Goal: Find specific page/section: Find specific page/section

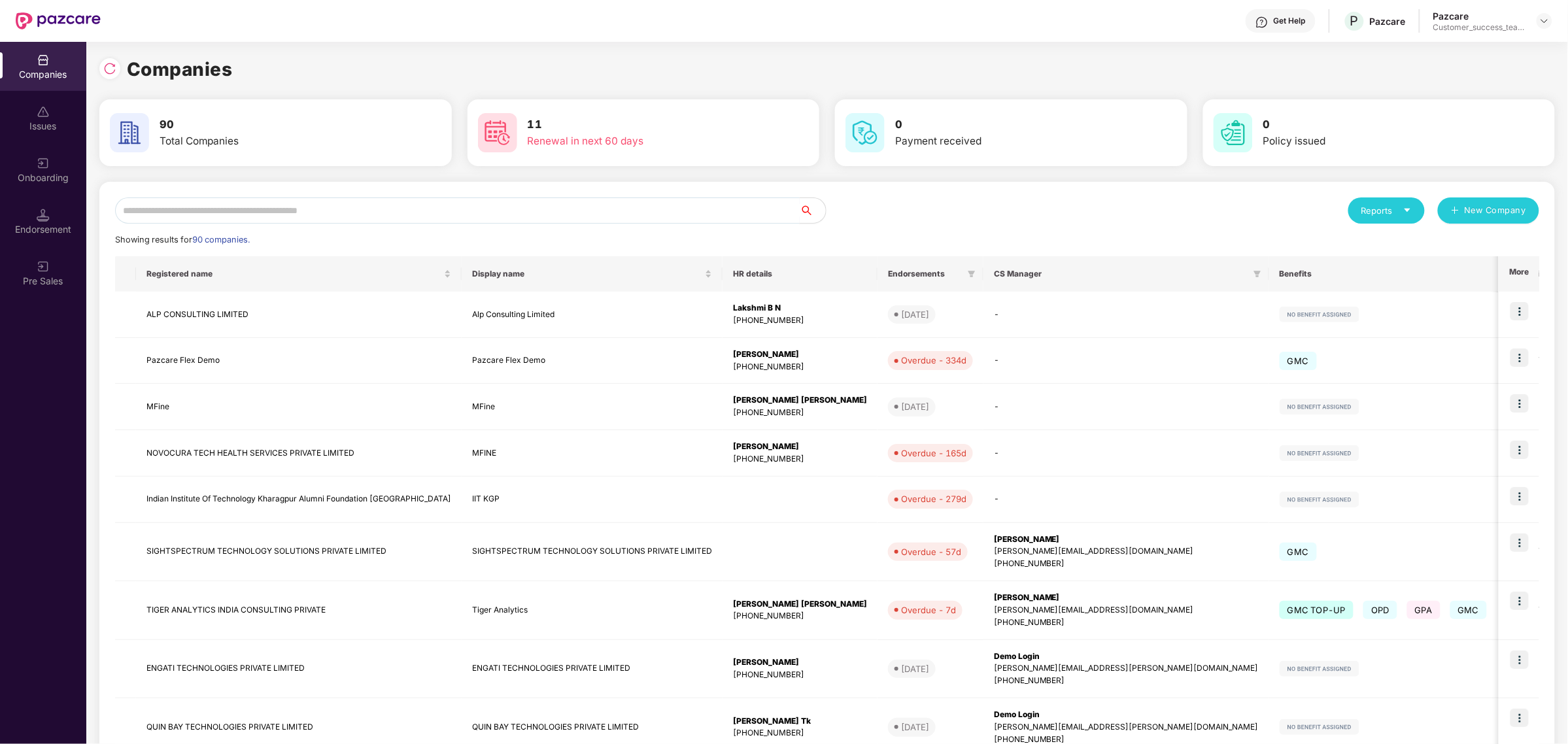
click at [508, 202] on input "text" at bounding box center [457, 211] width 684 height 26
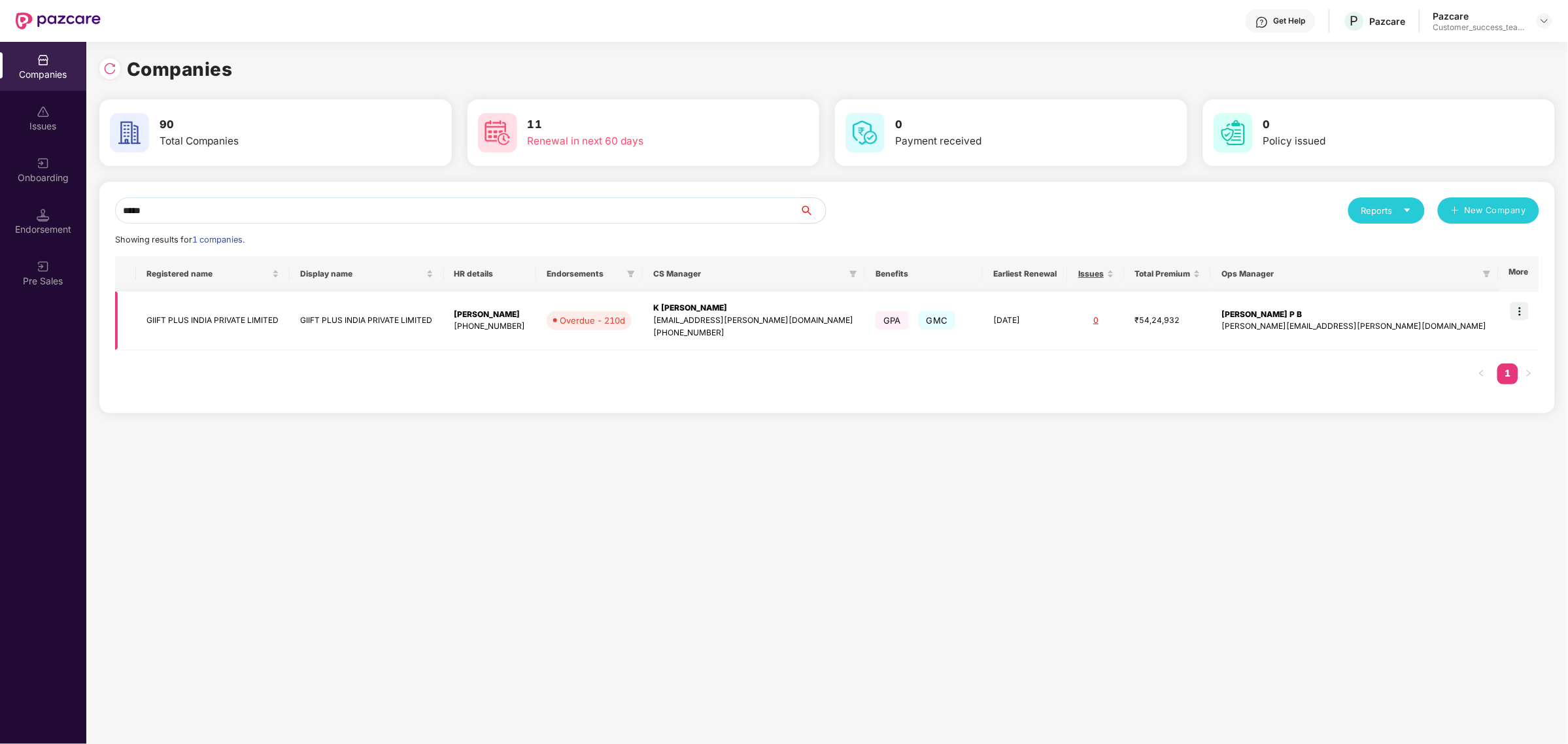
type input "*****"
click at [1527, 311] on img at bounding box center [1520, 311] width 19 height 19
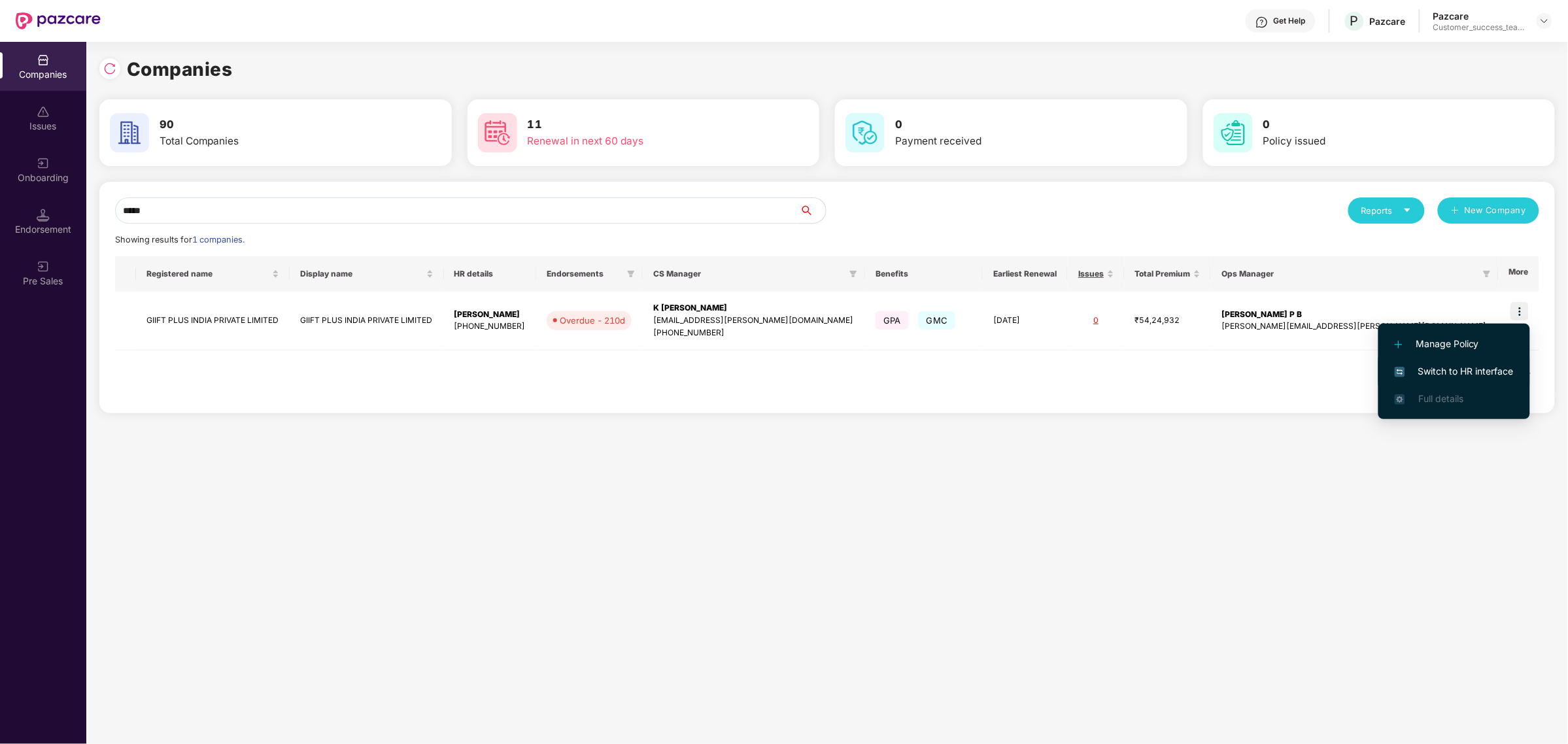
click at [1489, 361] on li "Switch to HR interface" at bounding box center [1454, 370] width 152 height 27
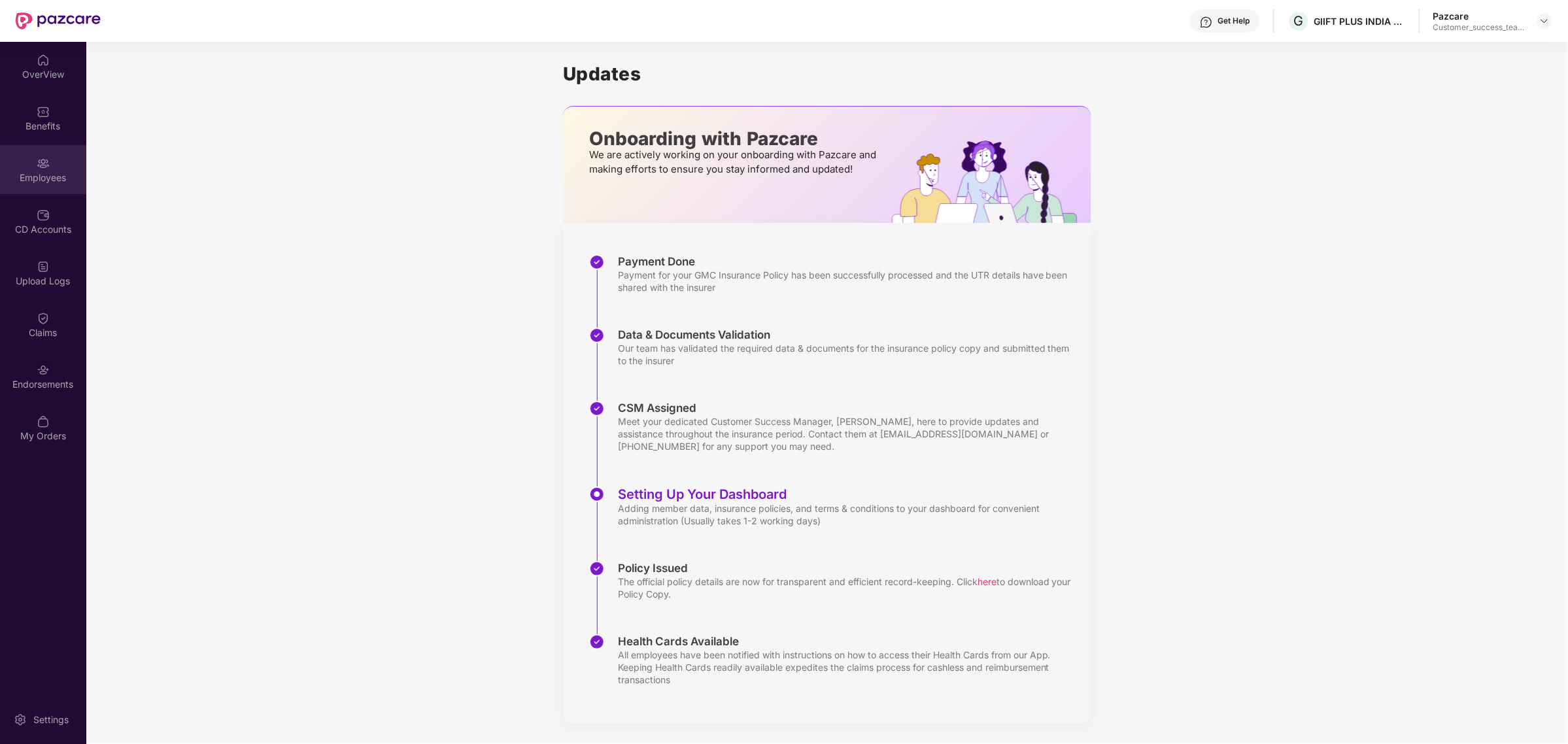
click at [49, 177] on div "Employees" at bounding box center [43, 177] width 86 height 13
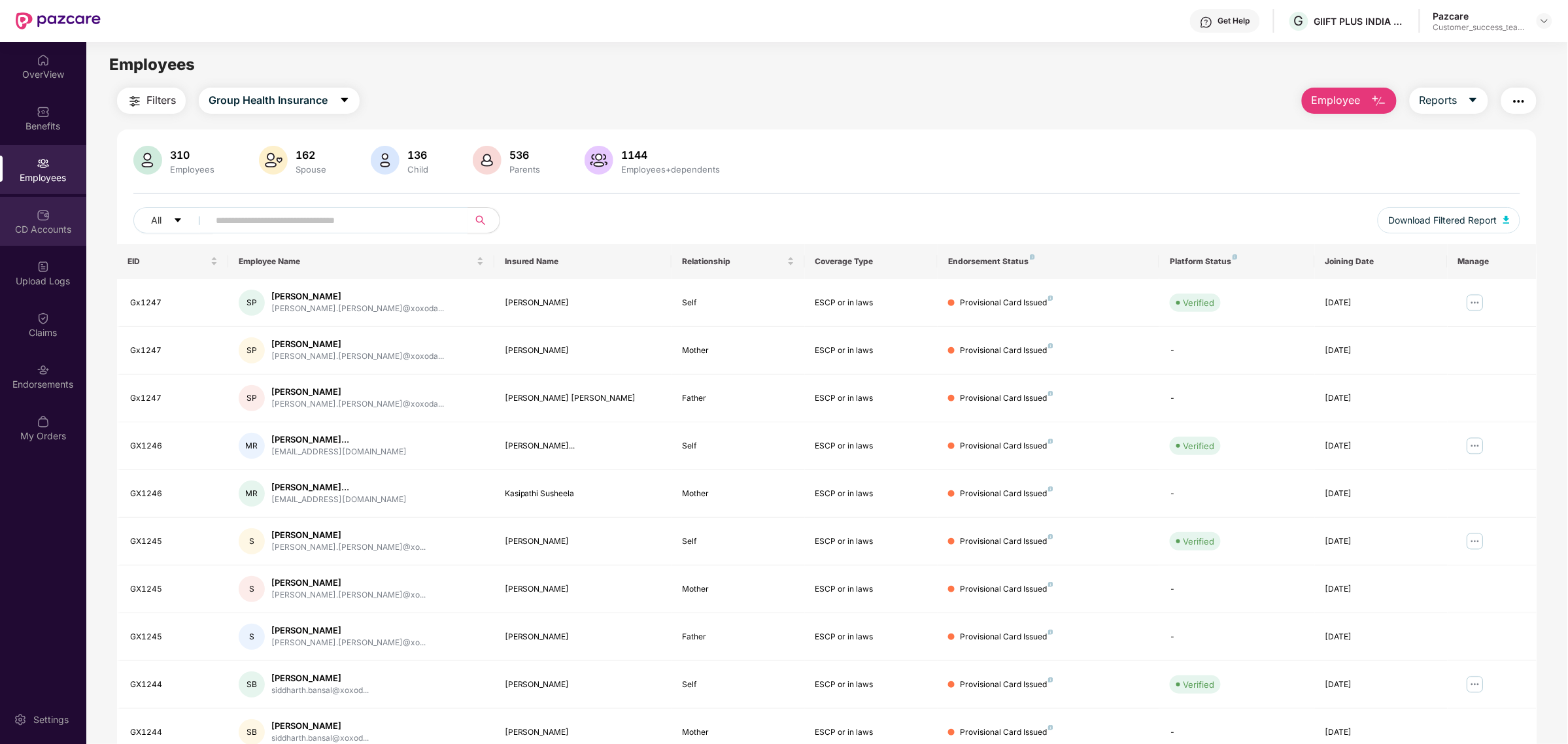
click at [56, 223] on div "CD Accounts" at bounding box center [43, 229] width 86 height 13
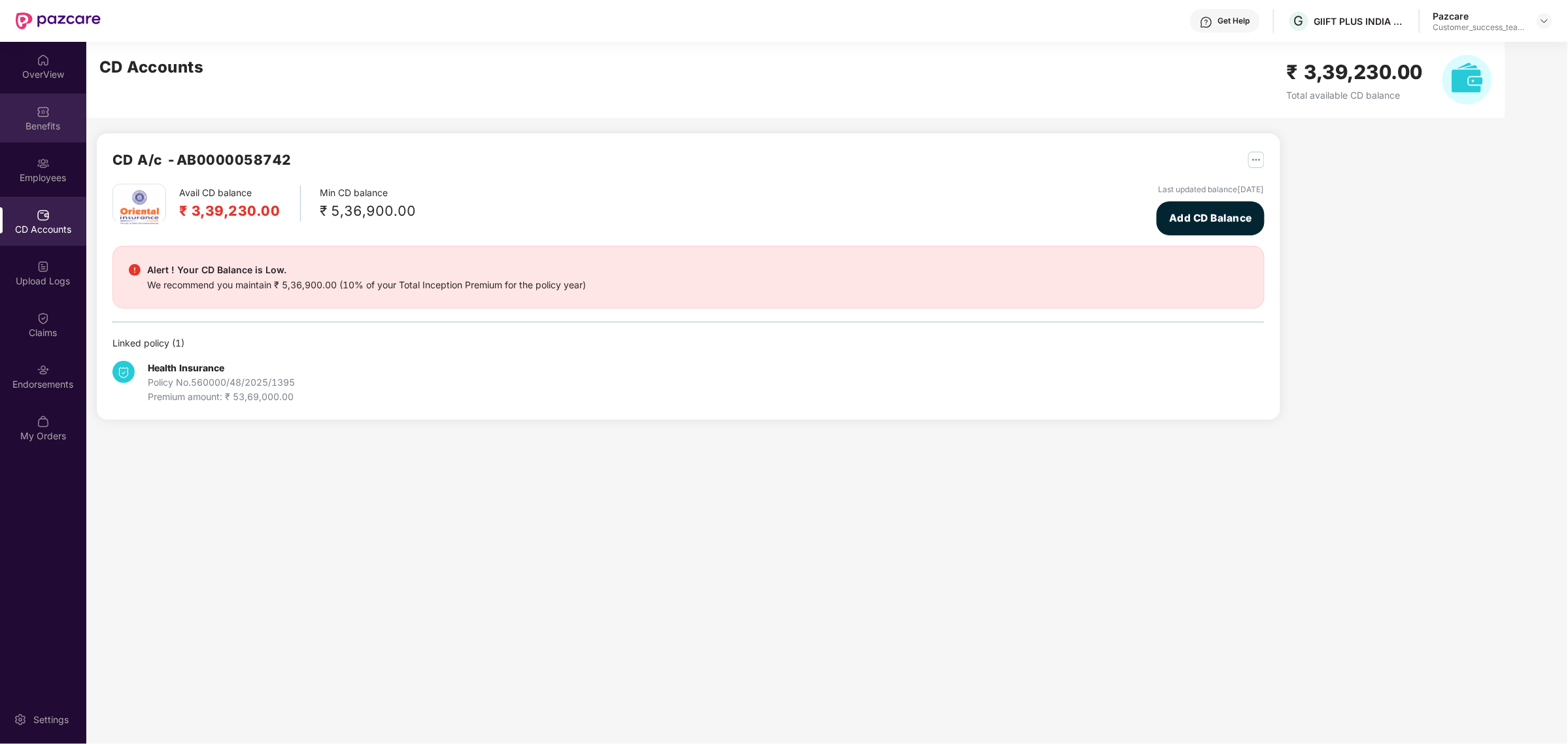
click at [56, 120] on div "Benefits" at bounding box center [43, 126] width 86 height 13
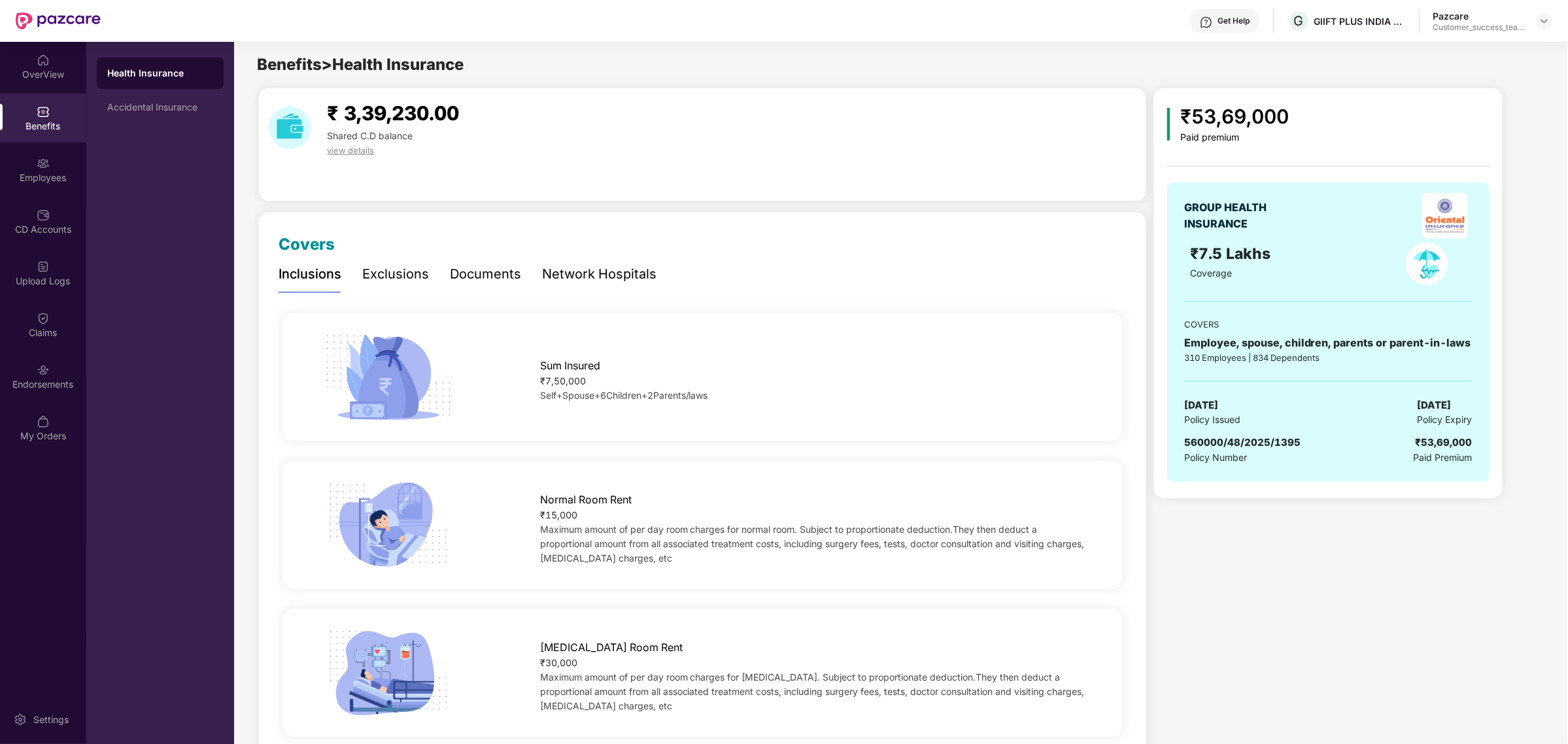
click at [488, 275] on div "Documents" at bounding box center [486, 274] width 72 height 20
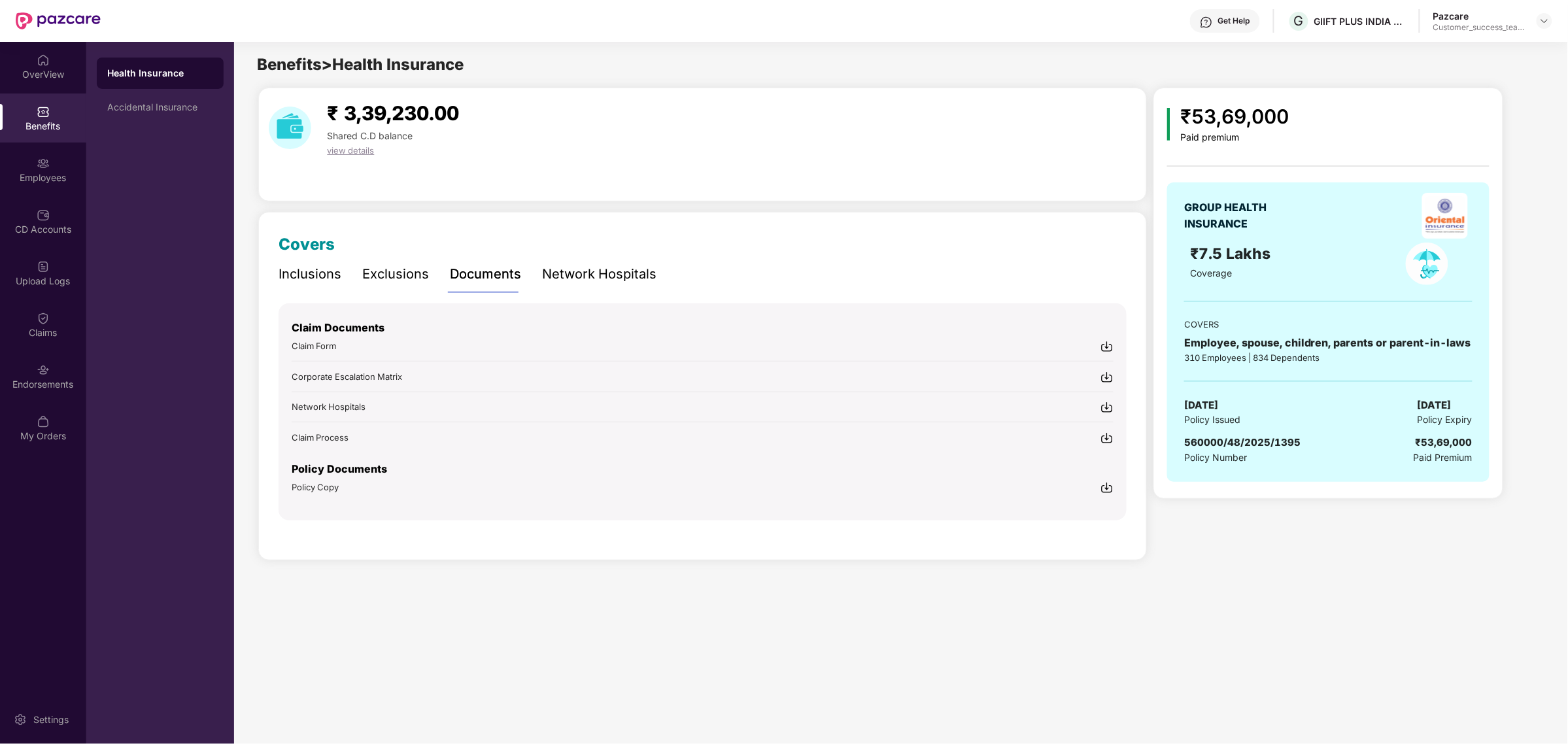
click at [329, 491] on div "Policy Copy" at bounding box center [315, 486] width 47 height 13
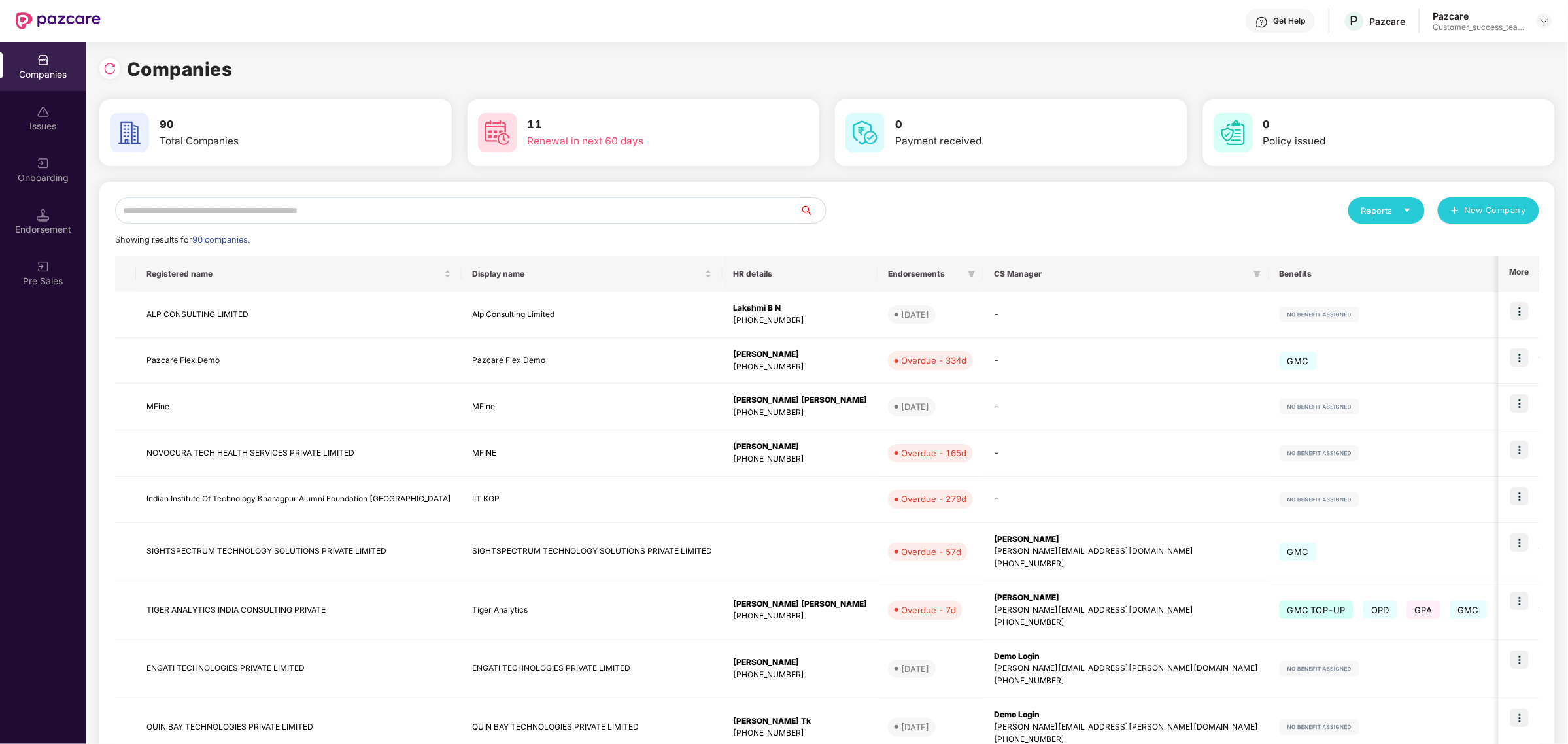
click at [249, 220] on input "text" at bounding box center [457, 211] width 684 height 26
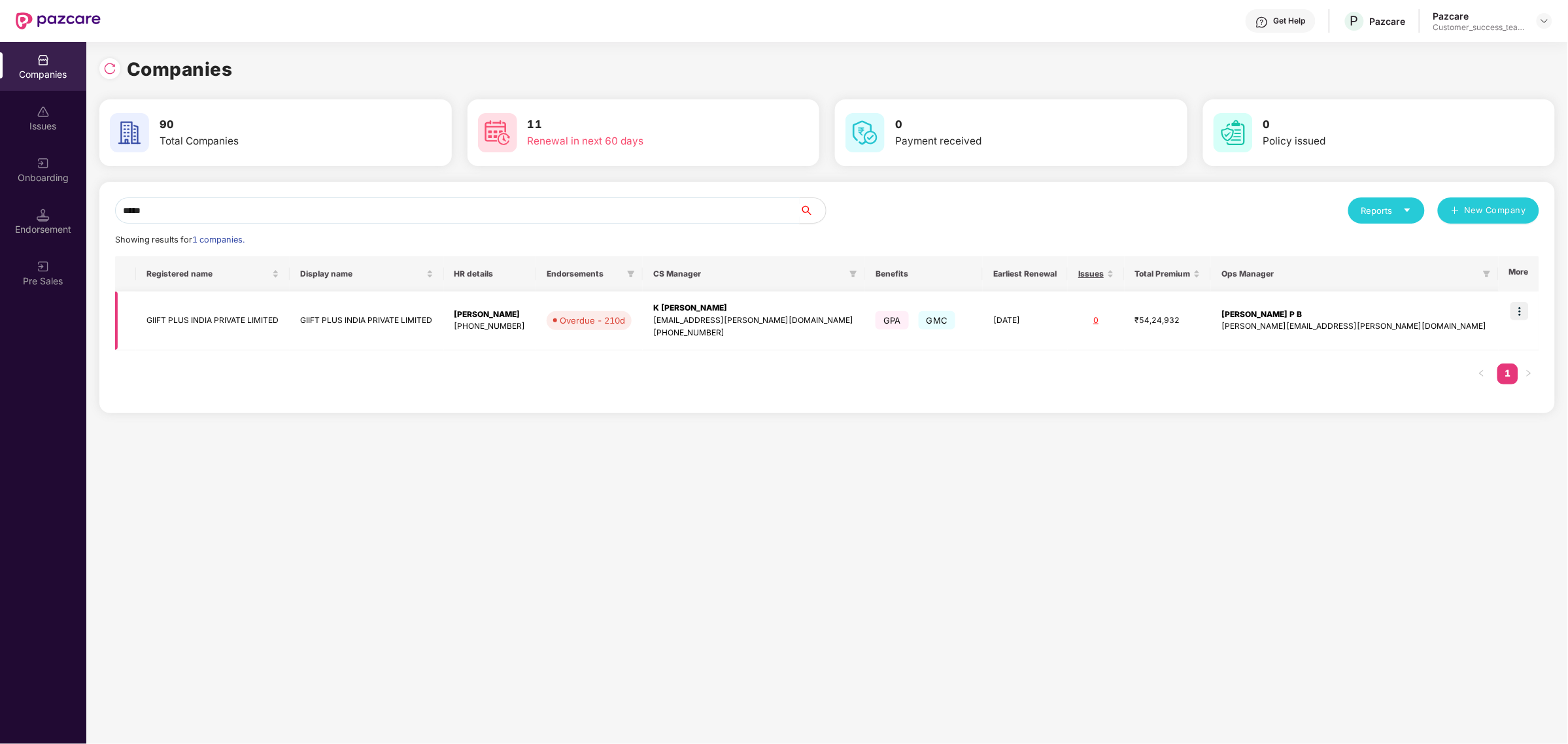
type input "*****"
click at [196, 304] on td "GIIFT PLUS INDIA PRIVATE LIMITED" at bounding box center [213, 321] width 153 height 59
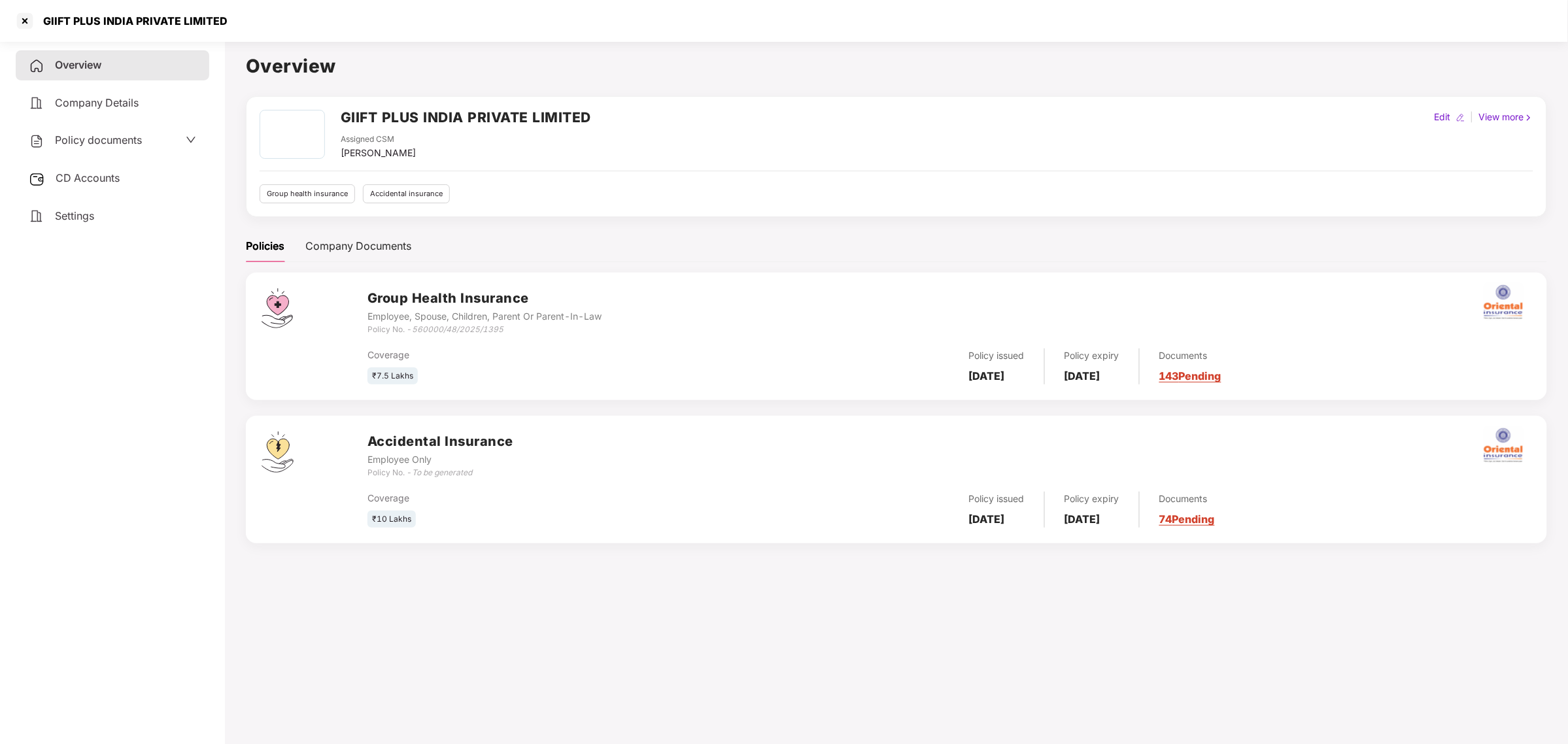
click at [112, 145] on span "Policy documents" at bounding box center [99, 139] width 87 height 13
click at [69, 100] on span "Company Details" at bounding box center [97, 102] width 83 height 13
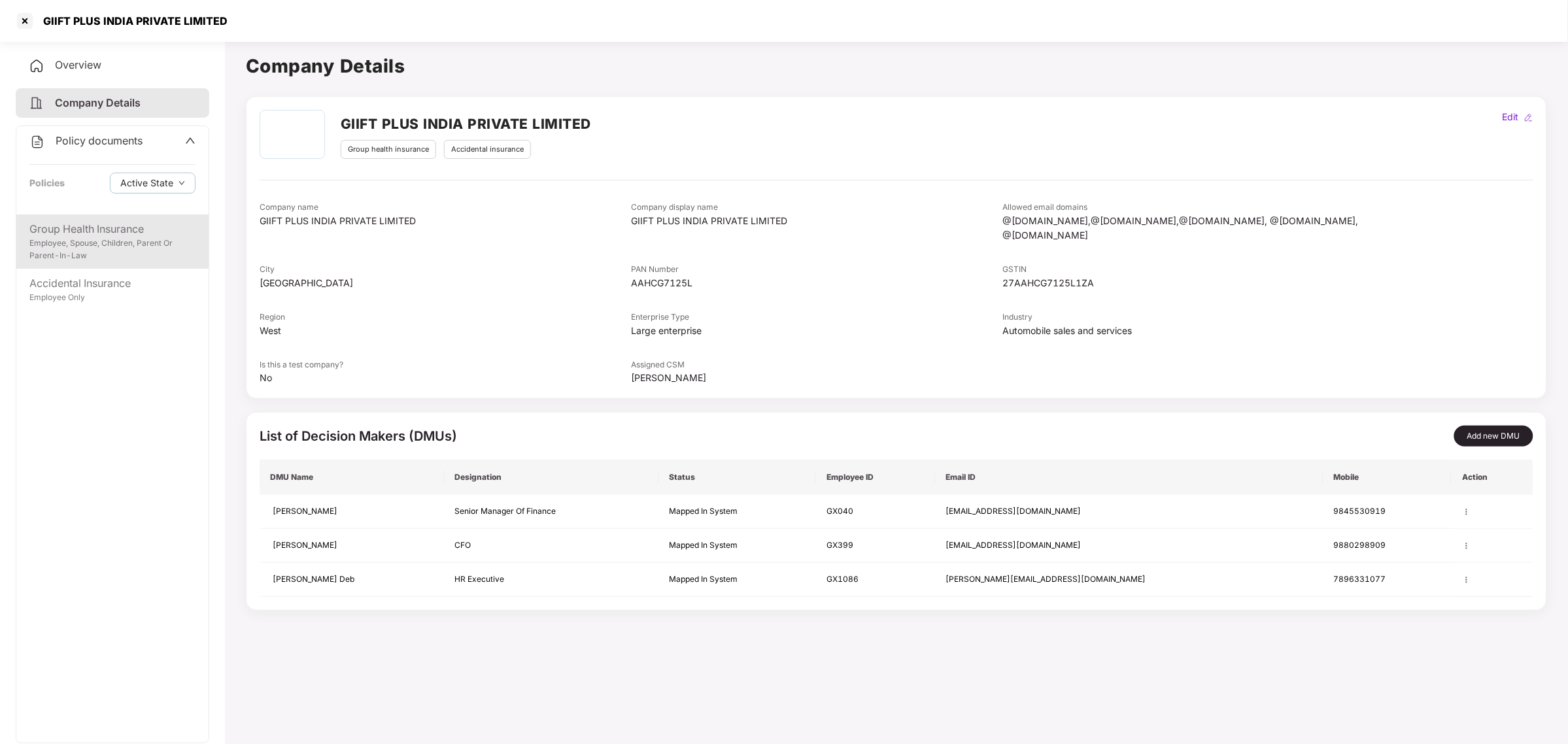
click at [100, 238] on div "Employee, Spouse, Children, Parent Or Parent-In-Law" at bounding box center [112, 250] width 166 height 25
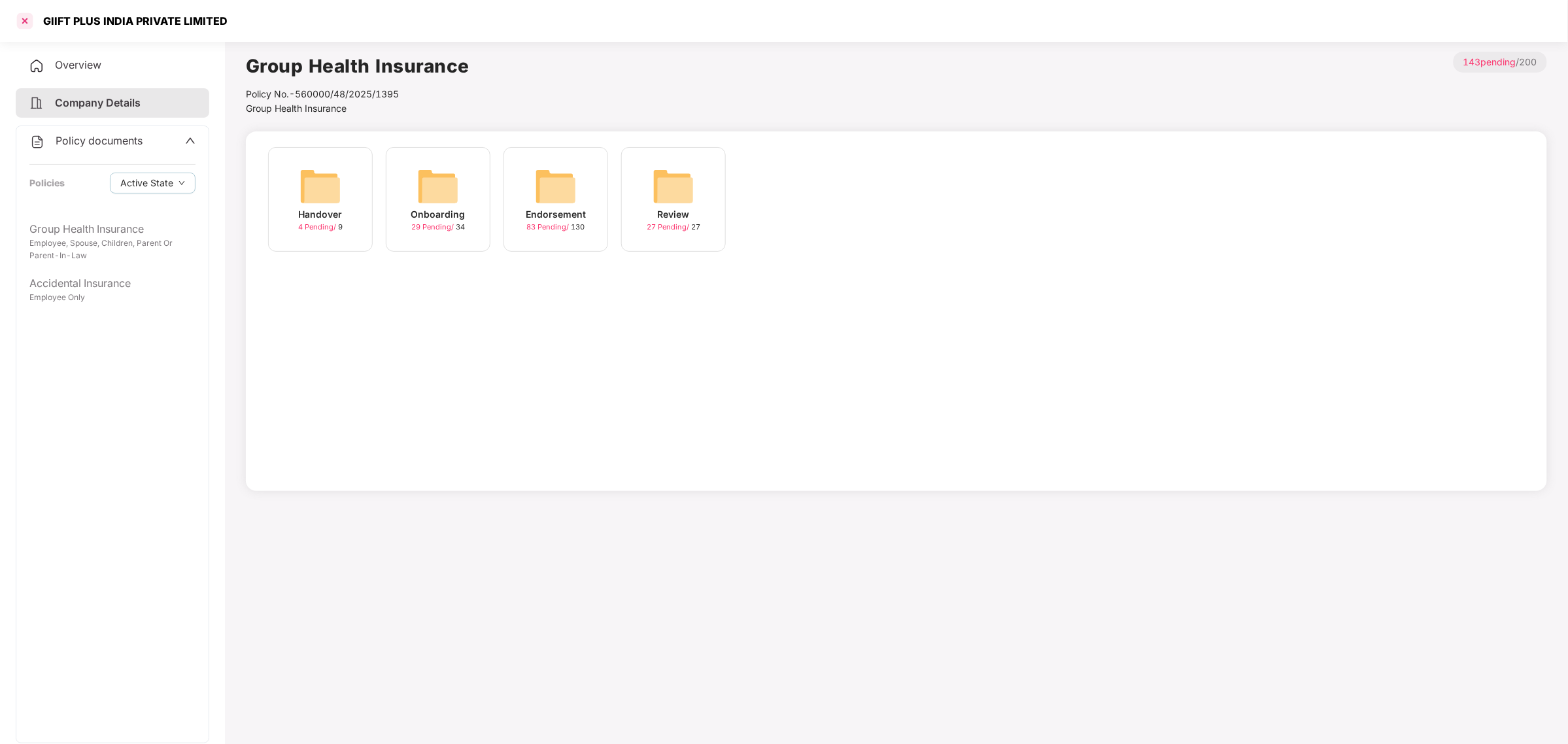
click at [23, 22] on div at bounding box center [24, 20] width 21 height 21
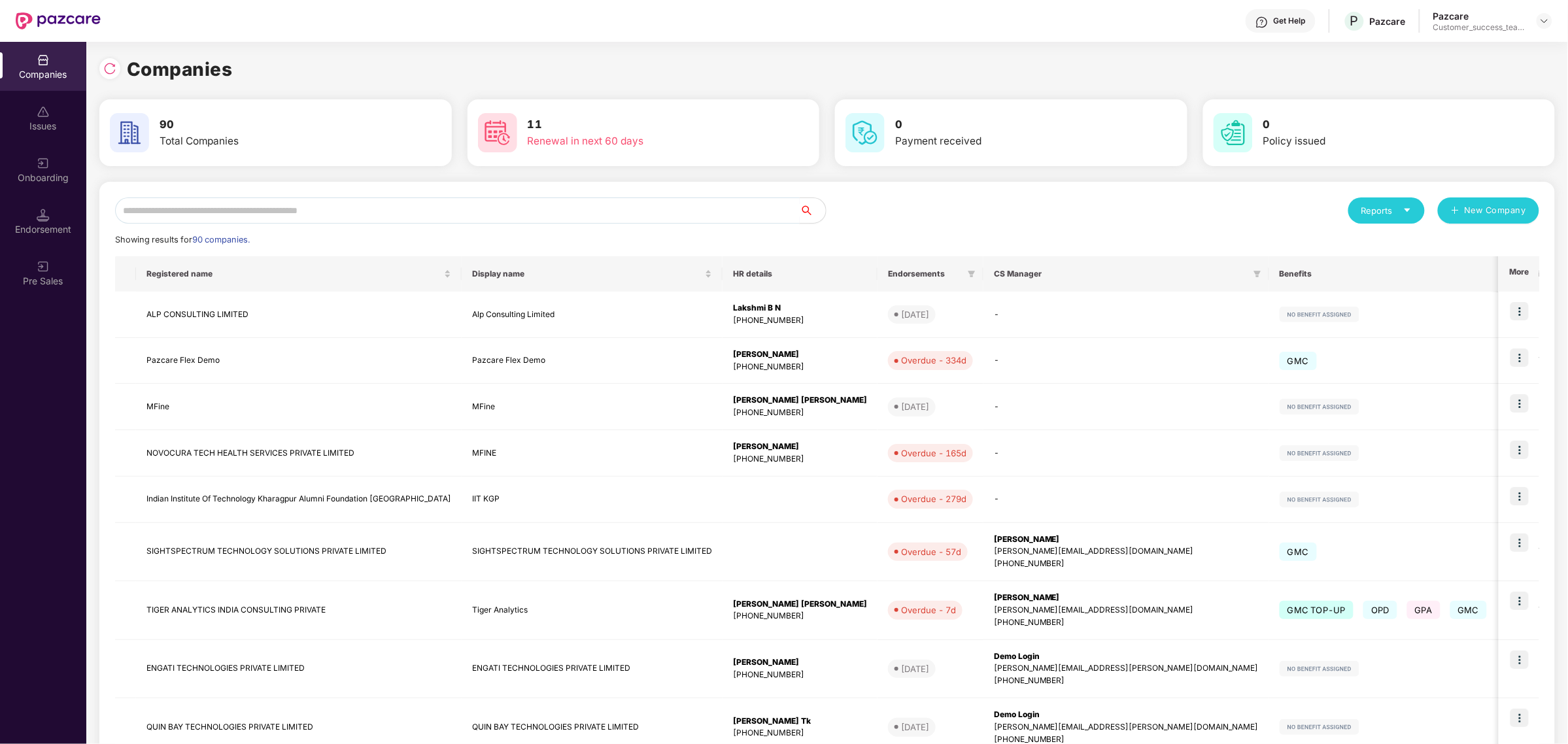
click at [618, 203] on input "text" at bounding box center [457, 211] width 684 height 26
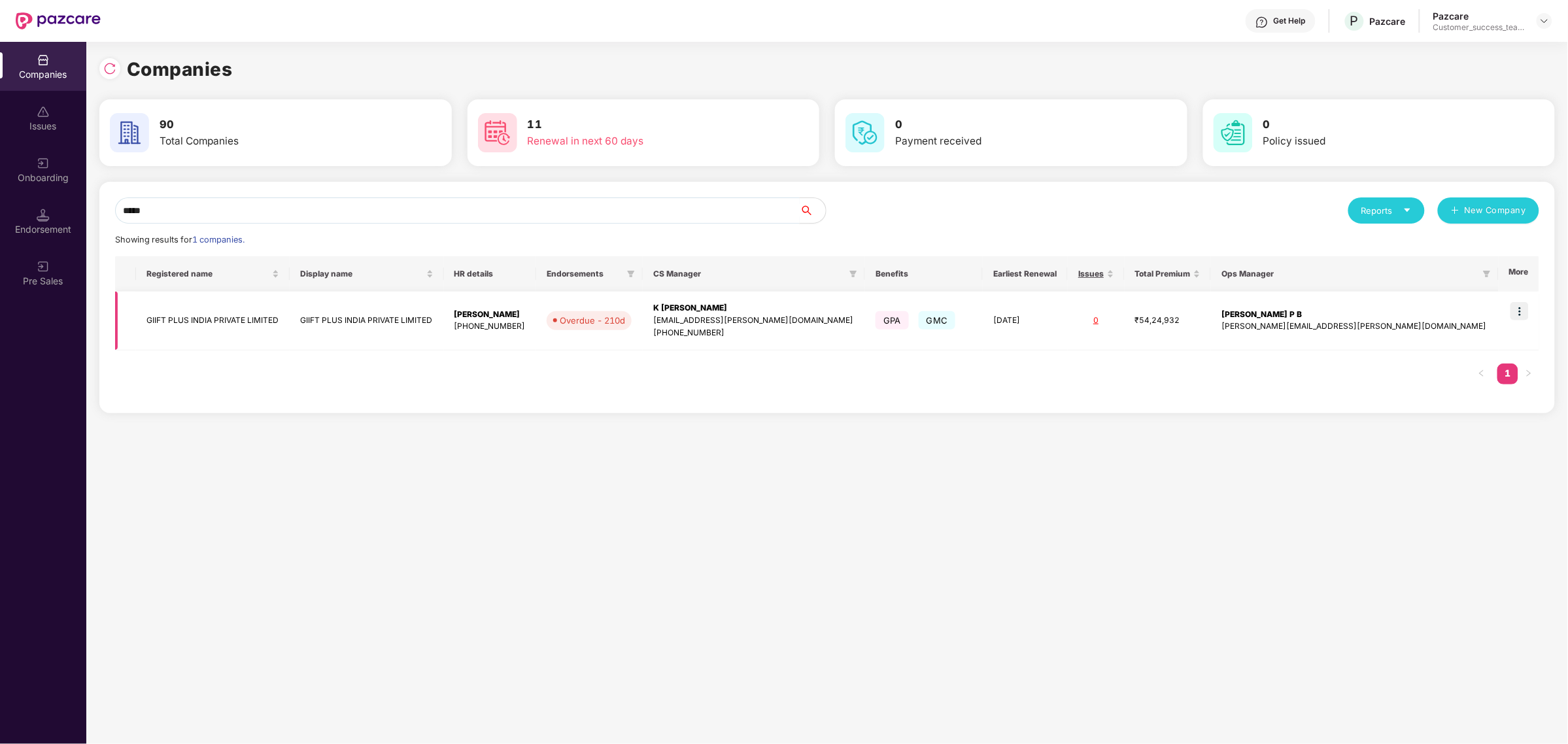
type input "*****"
click at [1520, 304] on img at bounding box center [1520, 311] width 19 height 19
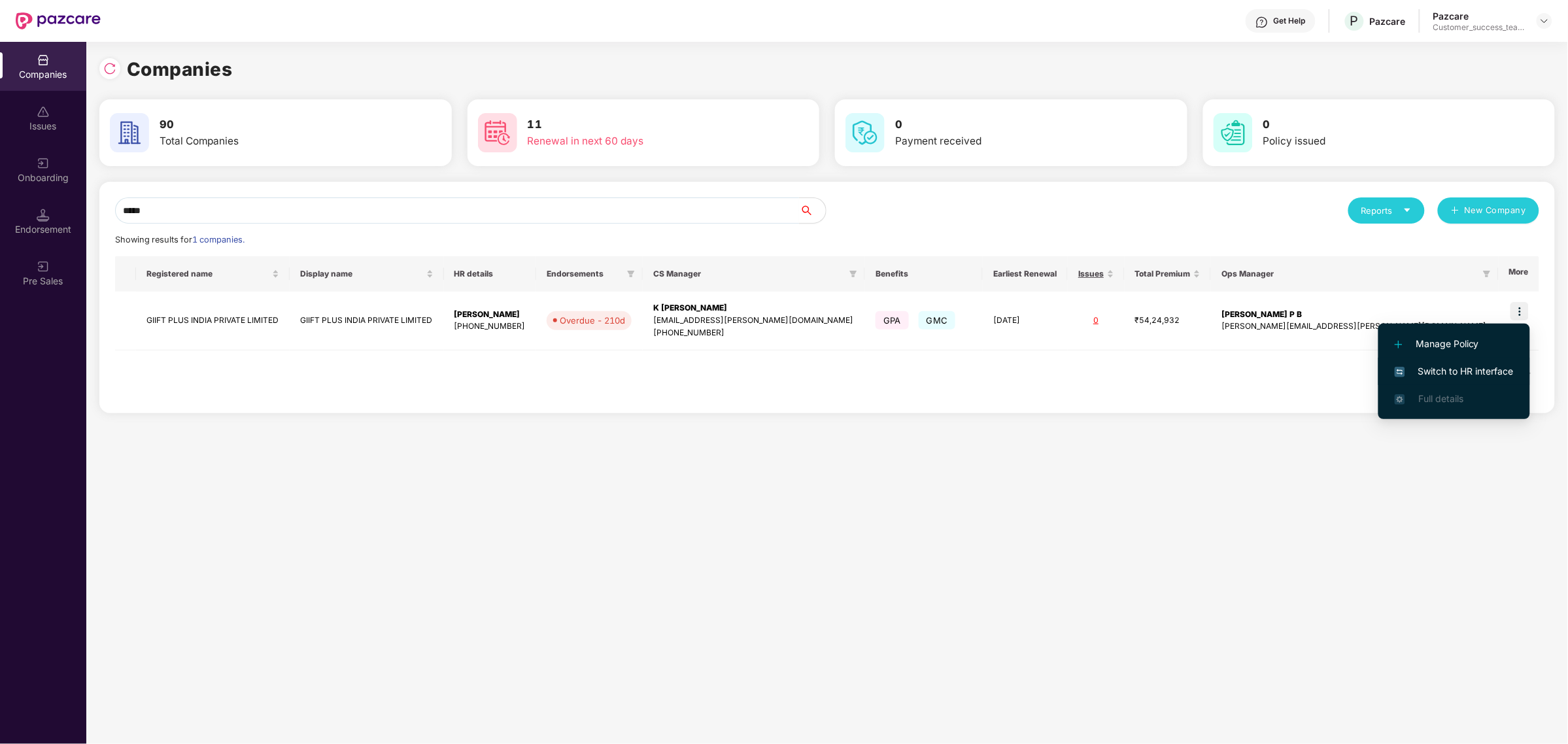
click at [1450, 367] on span "Switch to HR interface" at bounding box center [1454, 371] width 119 height 14
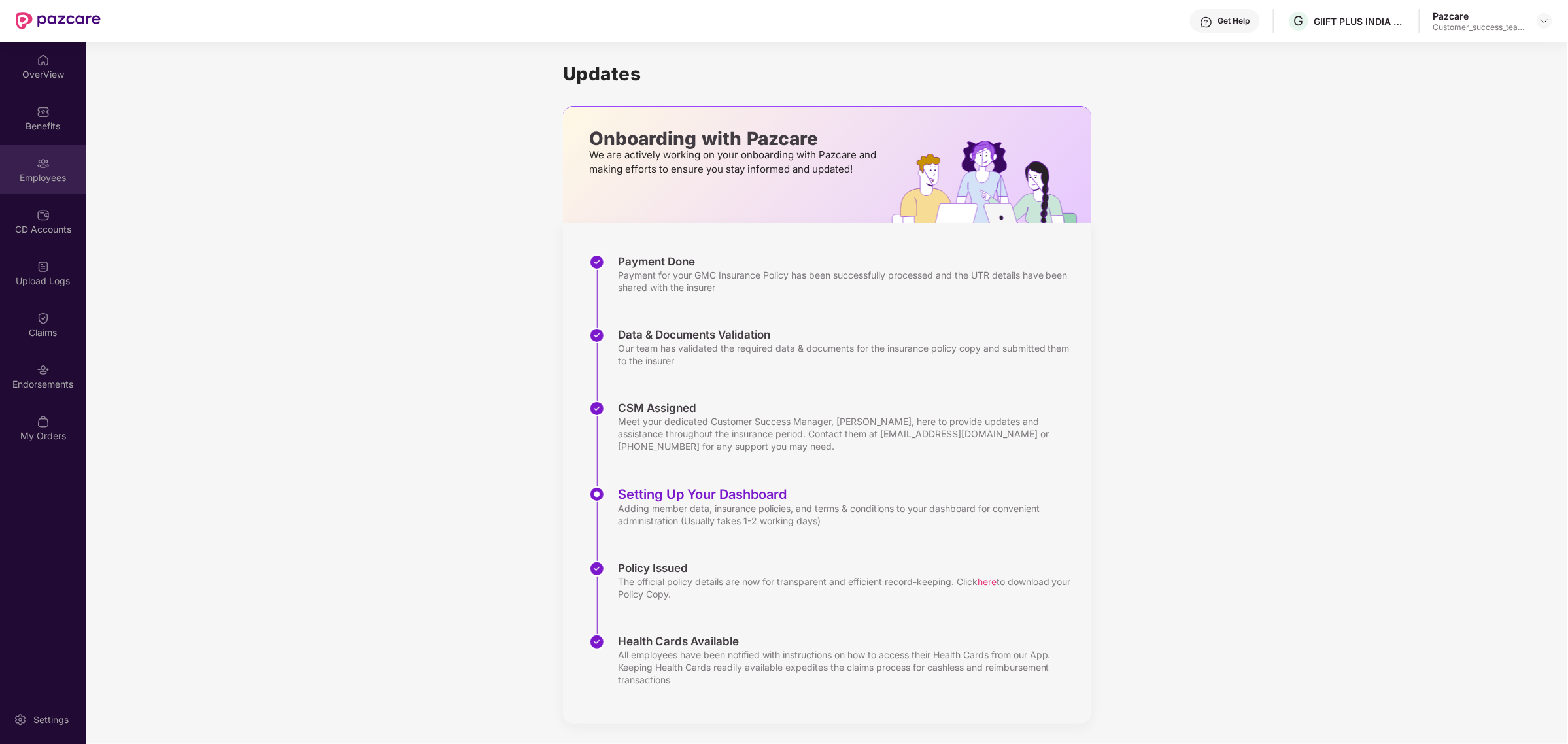
click at [47, 167] on img at bounding box center [43, 163] width 13 height 13
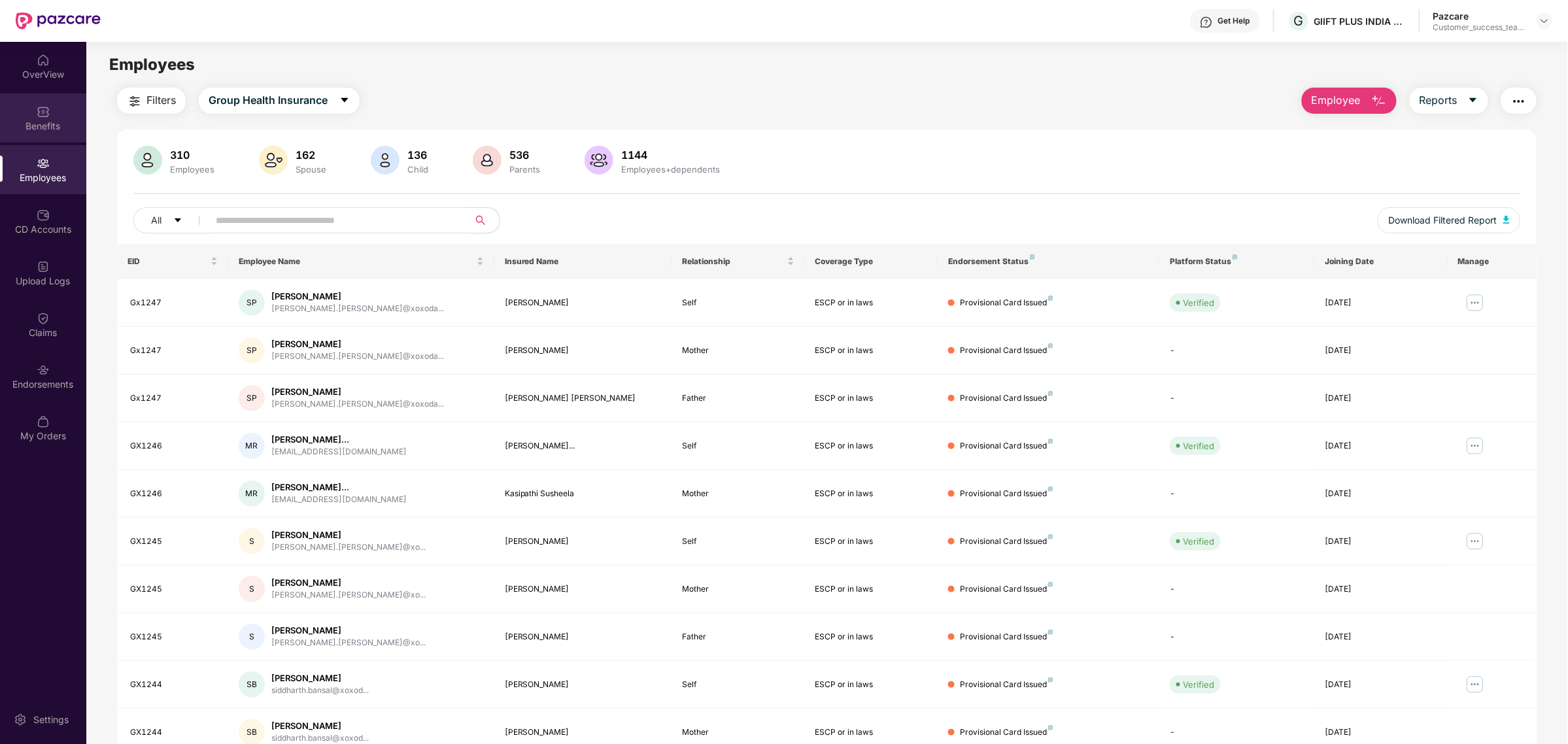
click at [58, 128] on div "Benefits" at bounding box center [43, 126] width 86 height 13
